Goal: Navigation & Orientation: Find specific page/section

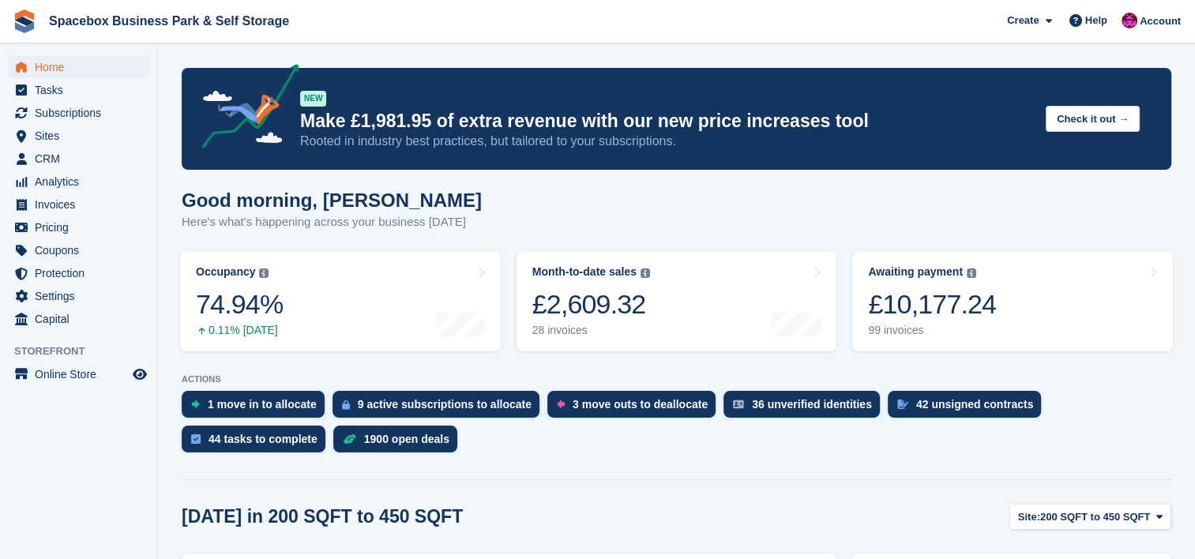
click at [795, 525] on div "[DATE] in 200 SQFT to 450 SQFT Site: 200 SQFT to 450 SQFT 200 SQFT to 450 SQFT …" at bounding box center [677, 517] width 990 height 26
click at [18, 499] on aside "Home Tasks Subscriptions Subscriptions Subscriptions Contracts Price increases …" at bounding box center [78, 283] width 157 height 480
click at [34, 95] on link "Tasks" at bounding box center [78, 90] width 141 height 22
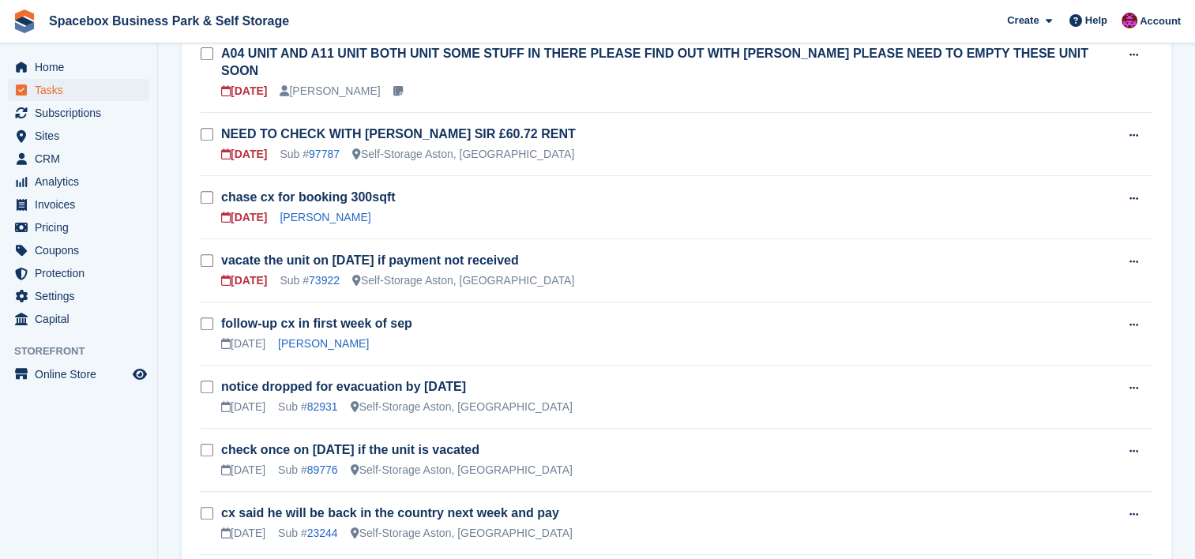
scroll to position [653, 0]
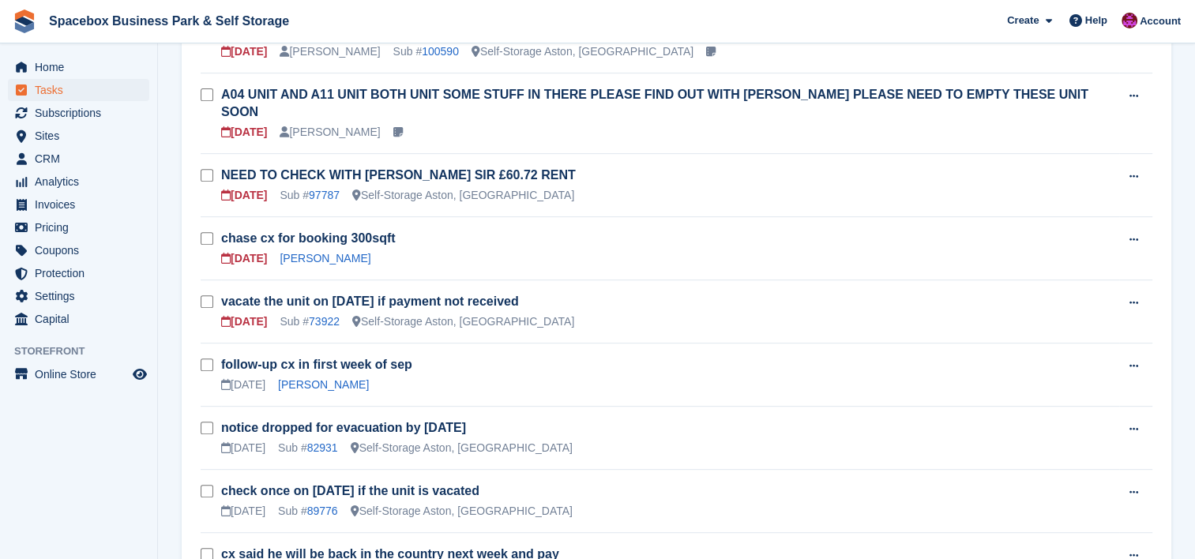
click at [101, 467] on aside "Home Tasks Subscriptions Subscriptions Subscriptions Contracts Price increases …" at bounding box center [78, 283] width 157 height 480
click at [15, 427] on aside "Home Tasks Subscriptions Subscriptions Subscriptions Contracts Price increases …" at bounding box center [78, 283] width 157 height 480
